Goal: Navigation & Orientation: Find specific page/section

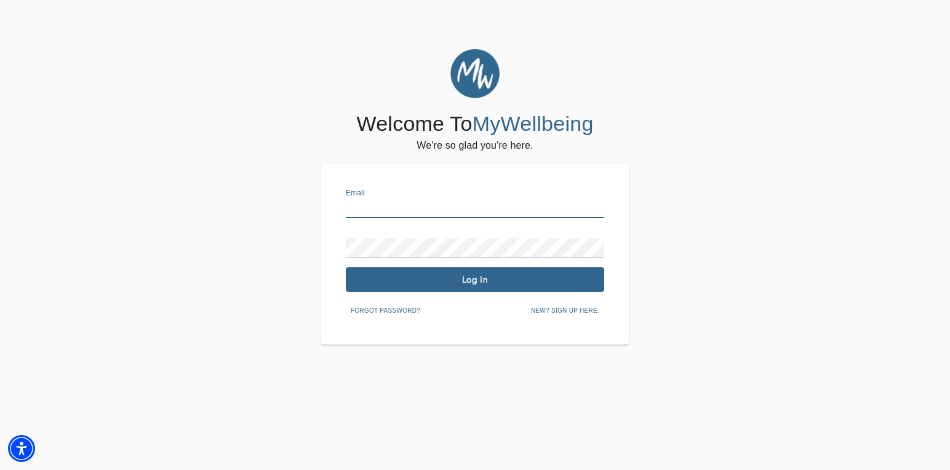
type input "[PERSON_NAME][EMAIL_ADDRESS][DOMAIN_NAME]"
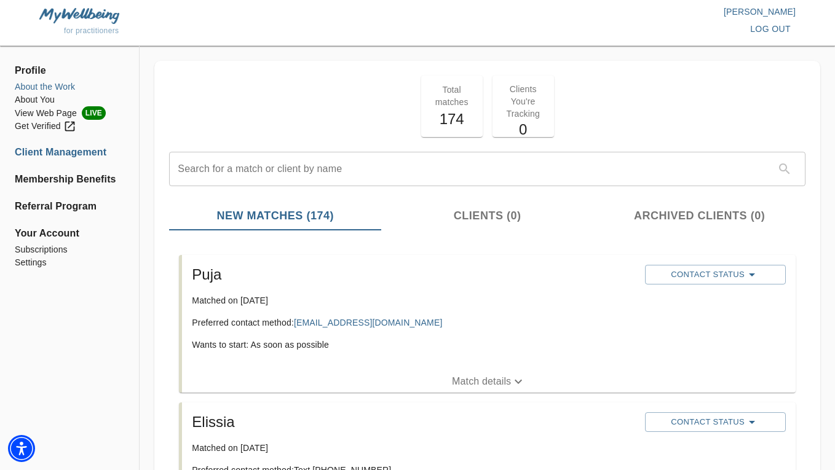
click at [47, 82] on li "About the Work" at bounding box center [69, 87] width 109 height 13
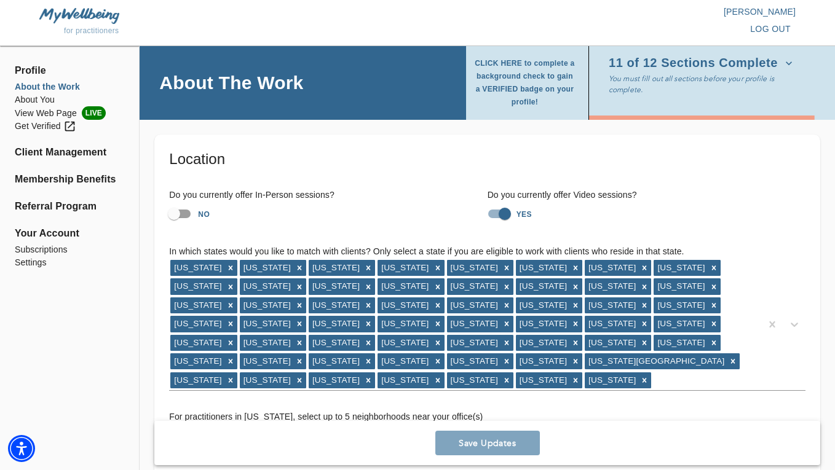
click at [106, 20] on img at bounding box center [79, 15] width 80 height 15
click at [46, 97] on li "About You" at bounding box center [69, 99] width 109 height 13
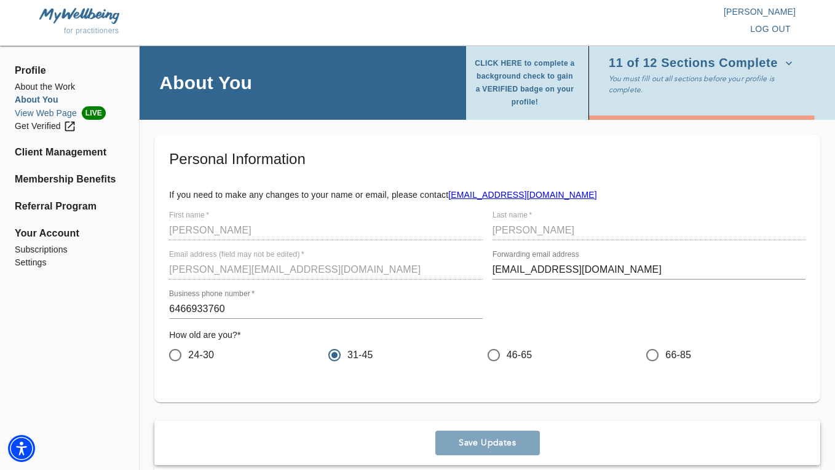
click at [49, 111] on li "View Web Page LIVE" at bounding box center [69, 113] width 109 height 14
